Goal: Find specific page/section: Find specific page/section

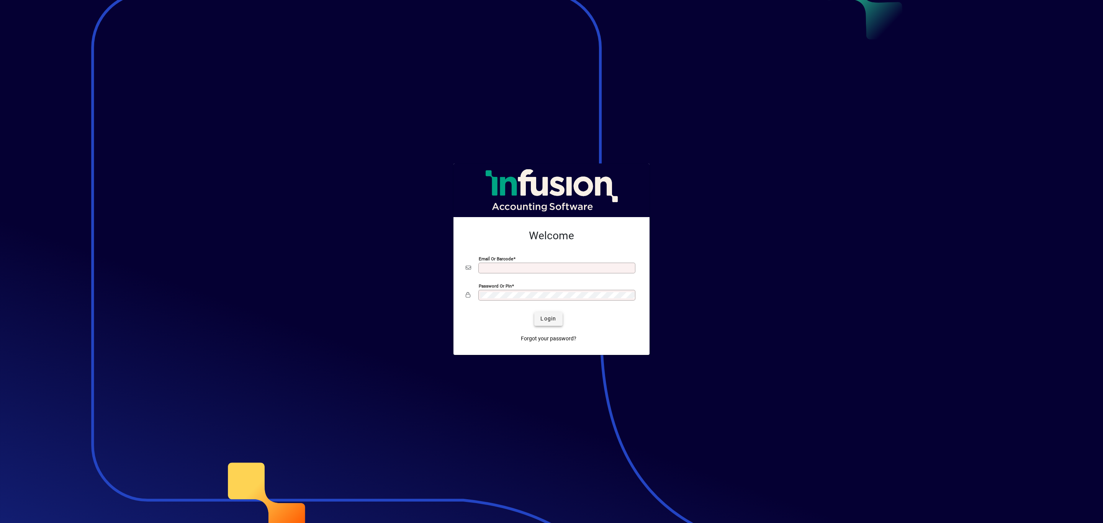
type input "**********"
click at [549, 322] on span "Login" at bounding box center [548, 319] width 16 height 8
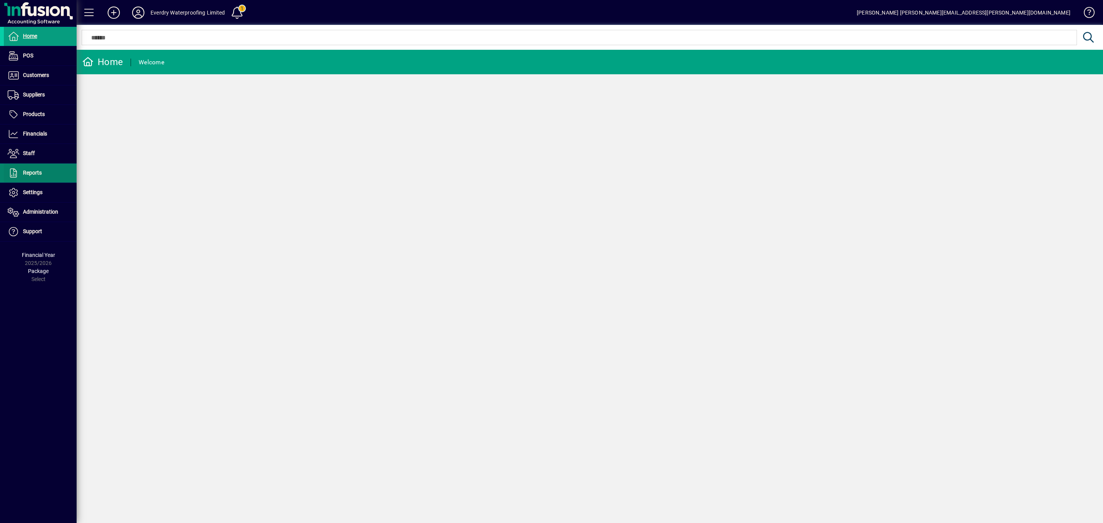
click at [38, 176] on span "Reports" at bounding box center [32, 173] width 19 height 6
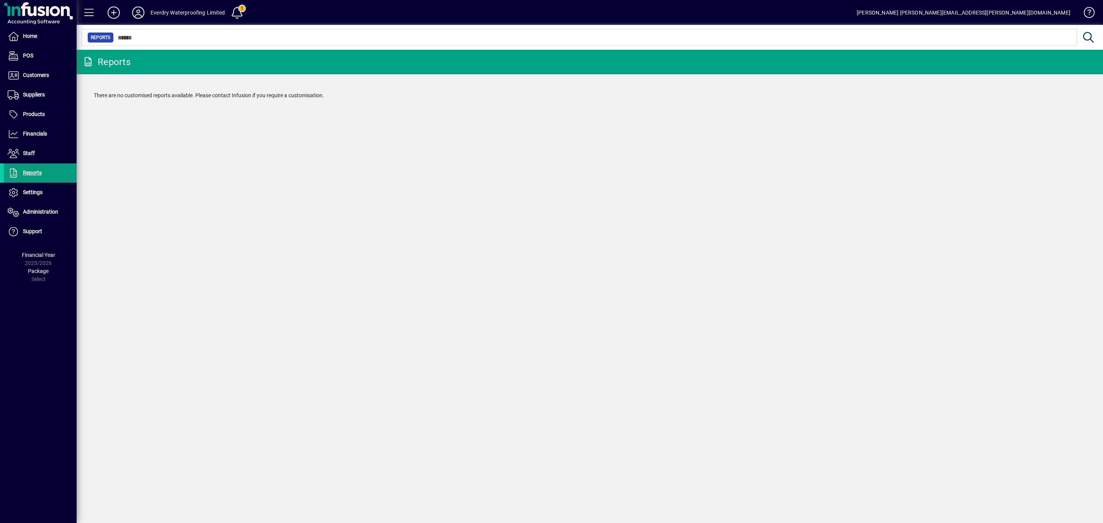
click at [364, 165] on div "Reports There are no customised reports available. Please contact Infusion if y…" at bounding box center [590, 286] width 1026 height 473
